Goal: Task Accomplishment & Management: Manage account settings

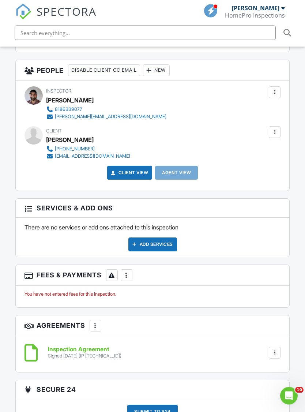
scroll to position [895, 0]
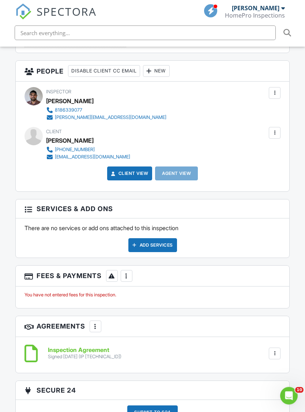
click at [130, 273] on div at bounding box center [126, 276] width 7 height 7
click at [185, 289] on li "Edit Fees & Payments" at bounding box center [164, 298] width 77 height 18
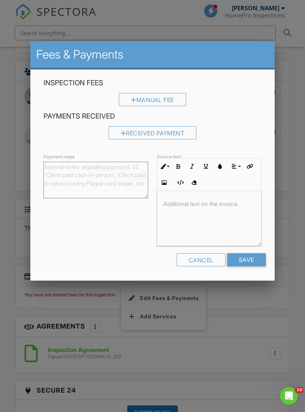
click at [163, 95] on div "Manual Fee" at bounding box center [152, 99] width 67 height 13
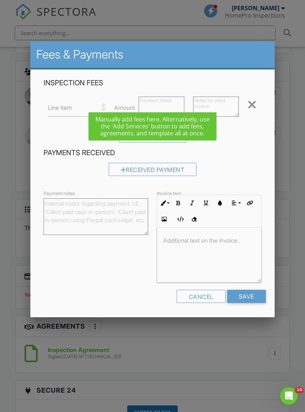
click at [243, 156] on h4 "Payments Received" at bounding box center [153, 153] width 218 height 10
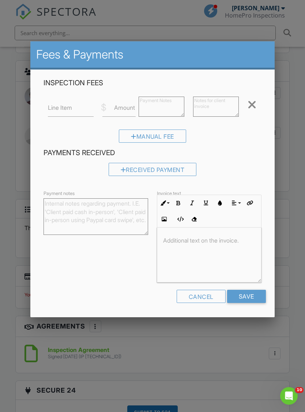
click at [127, 107] on label "Amount" at bounding box center [124, 108] width 21 height 8
click at [127, 107] on input "Amount" at bounding box center [119, 108] width 33 height 18
type input "550"
click at [68, 111] on label "Line Item" at bounding box center [60, 108] width 24 height 8
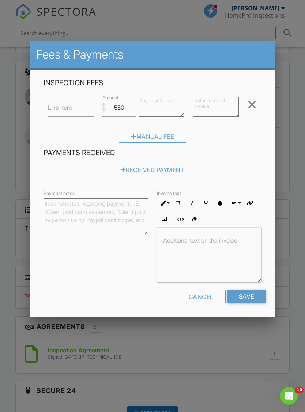
click at [68, 111] on input "Line Item" at bounding box center [71, 108] width 46 height 18
type input "General Inspection"
click at [249, 301] on input "Save" at bounding box center [246, 296] width 39 height 13
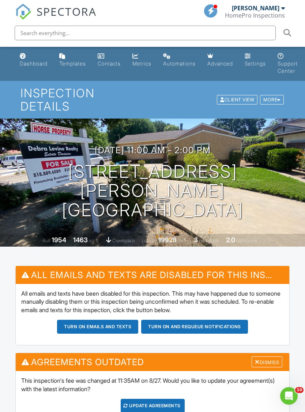
click at [265, 95] on div "More" at bounding box center [272, 100] width 24 height 10
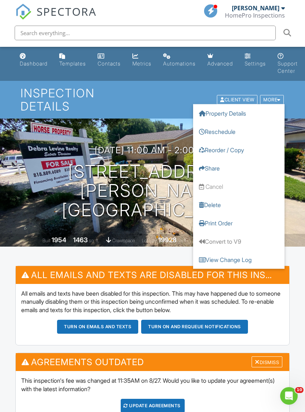
click at [295, 214] on div "06/10/2025 11:00 am - 2:00 pm 5356 Chesebro Rd Agoura Hills, CA 91301 Built 195…" at bounding box center [152, 183] width 305 height 128
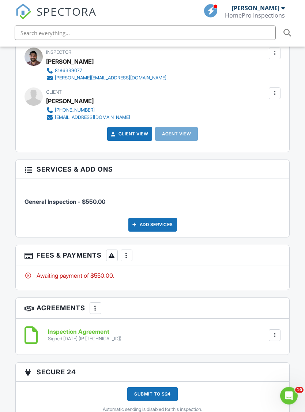
scroll to position [1020, 0]
click at [129, 252] on div at bounding box center [126, 255] width 7 height 7
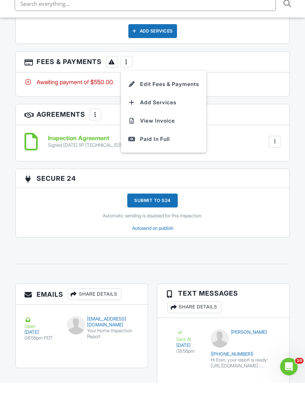
scroll to position [1184, 0]
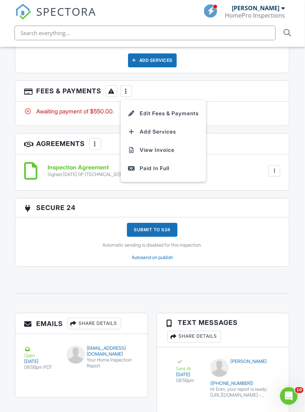
click at [157, 164] on div "Paid In Full" at bounding box center [164, 168] width 71 height 9
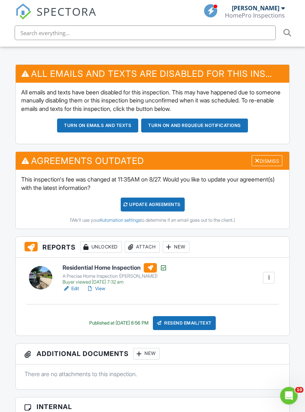
scroll to position [188, 0]
